Goal: Information Seeking & Learning: Check status

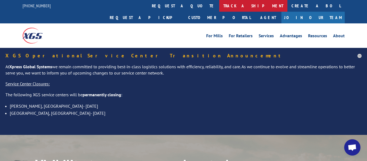
click at [219, 6] on link "track a shipment" at bounding box center [253, 6] width 68 height 12
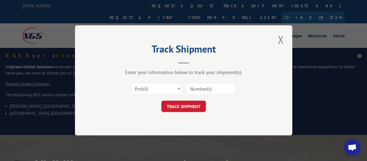
click at [208, 89] on input at bounding box center [211, 88] width 50 height 11
type input "17461275"
click button "TRACK SHIPMENT" at bounding box center [183, 106] width 45 height 11
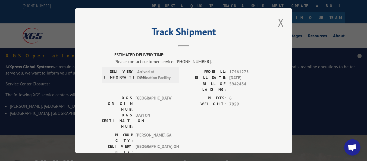
click at [198, 58] on div "Please contact customer service: [PHONE_NUMBER]." at bounding box center [189, 61] width 151 height 7
click at [201, 60] on div "Please contact customer service: [PHONE_NUMBER]." at bounding box center [189, 61] width 151 height 7
click at [208, 62] on div "Please contact customer service: [PHONE_NUMBER]." at bounding box center [189, 61] width 151 height 7
drag, startPoint x: 202, startPoint y: 58, endPoint x: 175, endPoint y: 60, distance: 26.7
click at [175, 60] on div "Please contact customer service: [PHONE_NUMBER]." at bounding box center [189, 61] width 151 height 7
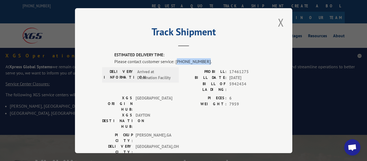
copy div "844) 947-7447"
click at [257, 52] on label "ESTIMATED DELIVERY TIME:" at bounding box center [189, 55] width 151 height 6
